Goal: Use online tool/utility: Utilize a website feature to perform a specific function

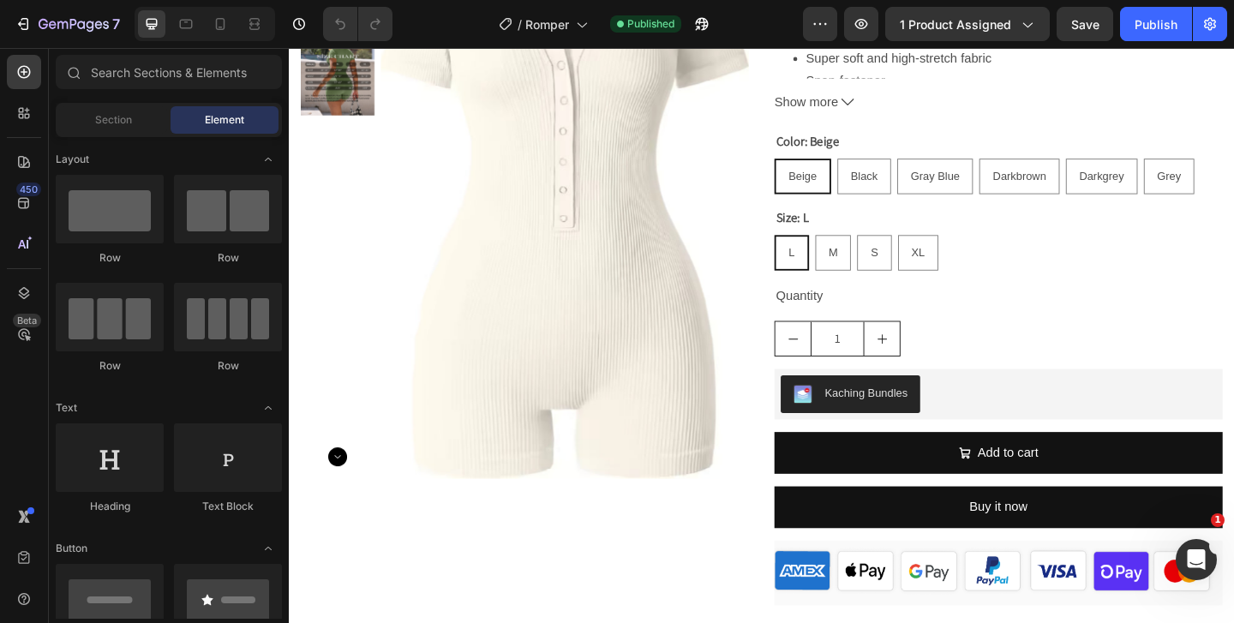
scroll to position [440, 0]
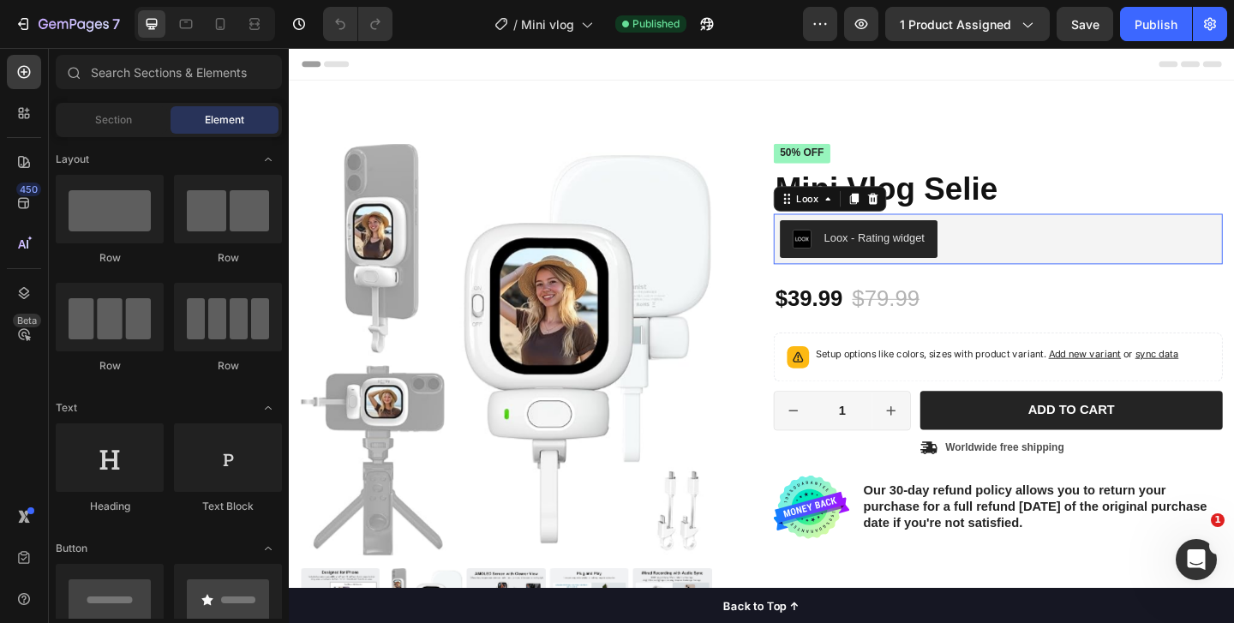
click at [899, 261] on div "Loox - Rating widget" at bounding box center [926, 254] width 110 height 18
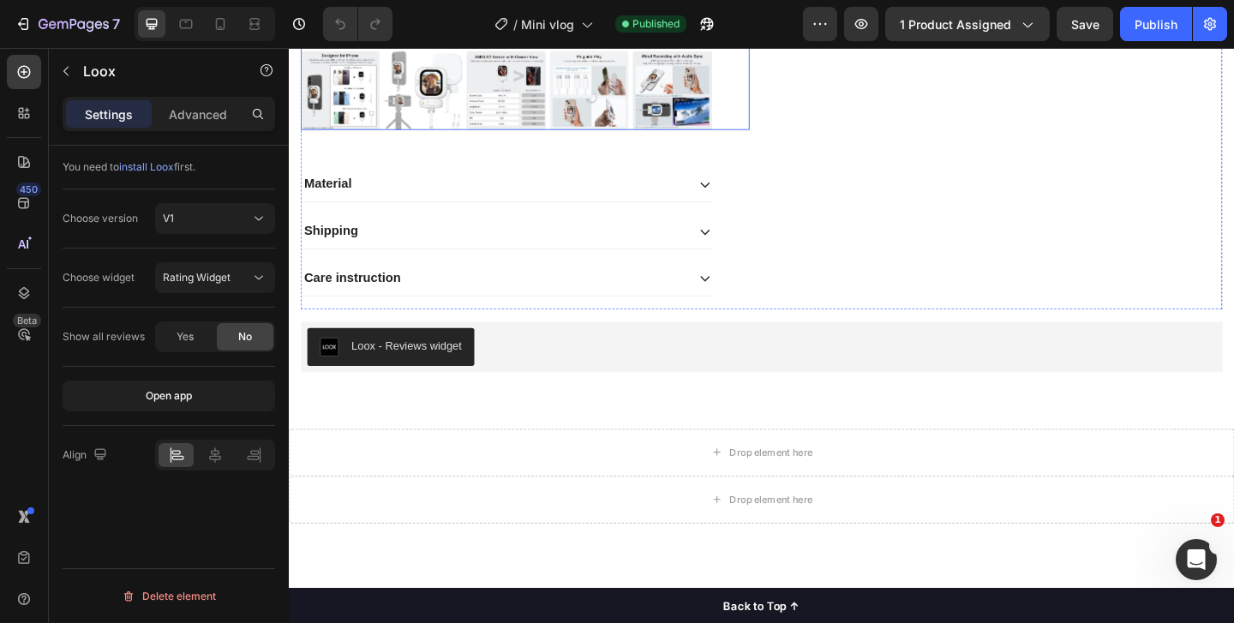
scroll to position [561, 0]
click at [406, 364] on div "Loox - Reviews widget" at bounding box center [417, 372] width 120 height 18
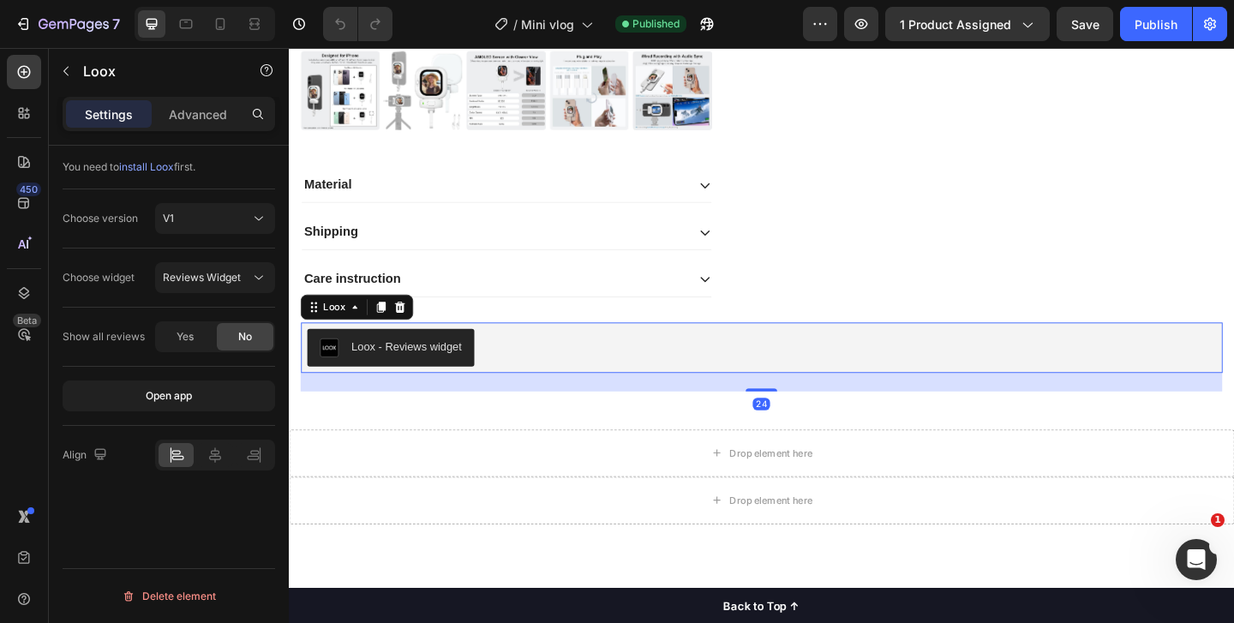
click at [406, 364] on div "Loox - Reviews widget" at bounding box center [417, 372] width 120 height 18
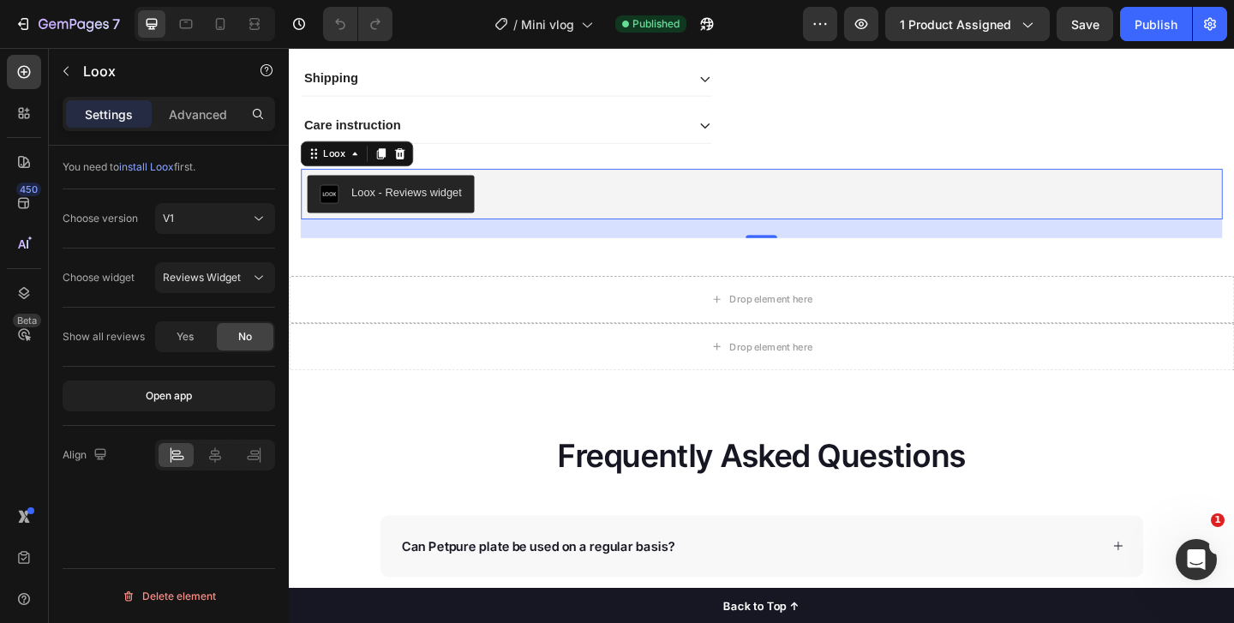
scroll to position [727, 0]
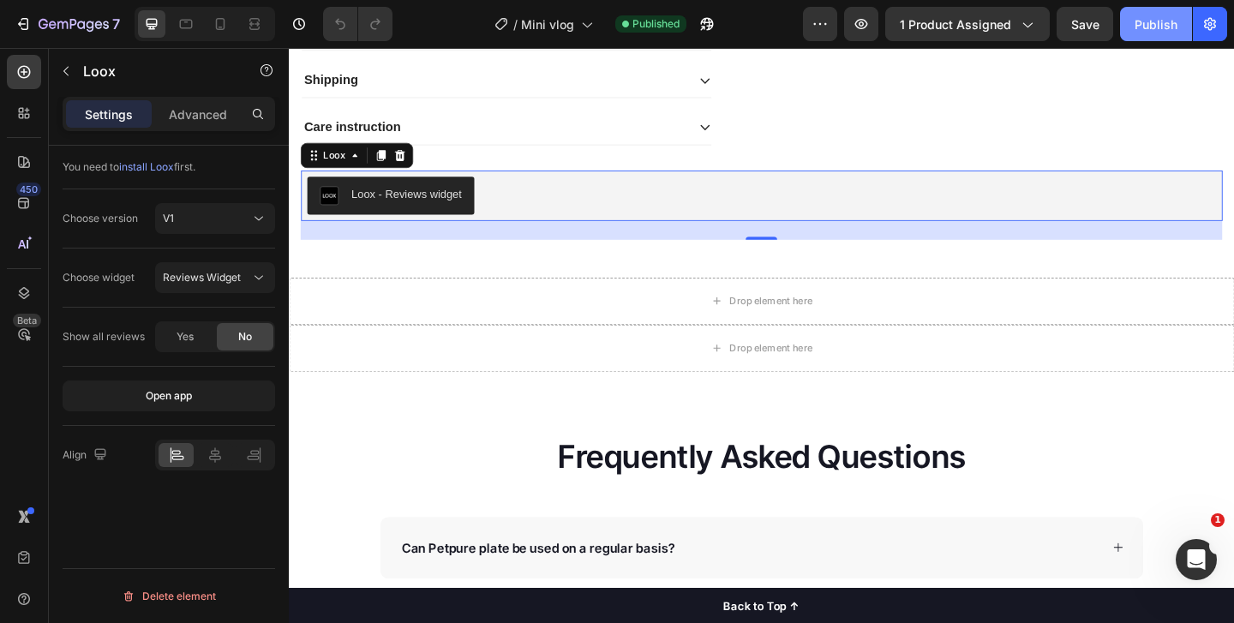
click at [1139, 12] on button "Publish" at bounding box center [1156, 24] width 72 height 34
